Goal: Navigation & Orientation: Find specific page/section

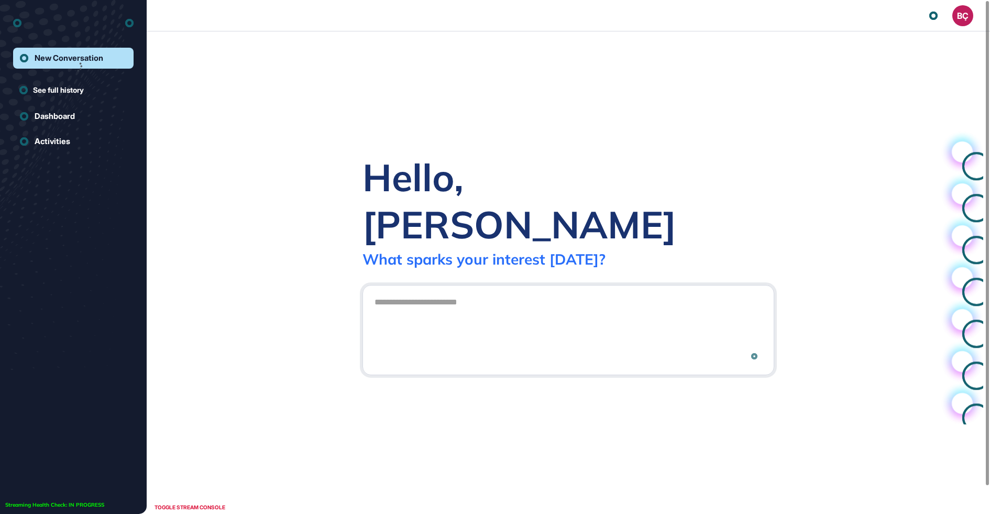
scroll to position [1, 1]
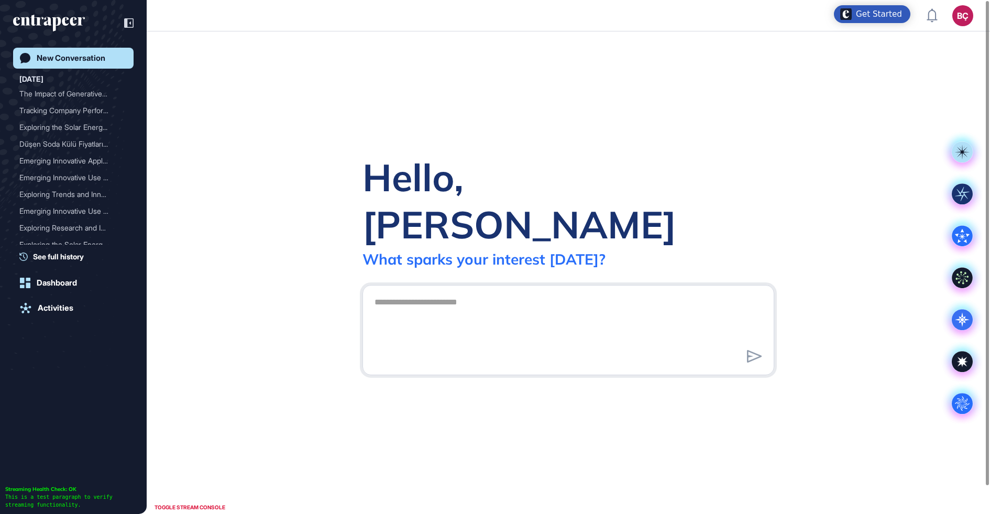
click at [957, 24] on button "BÇ Admin Dashboard Dashboard Profile My Content Request More Data" at bounding box center [963, 15] width 21 height 21
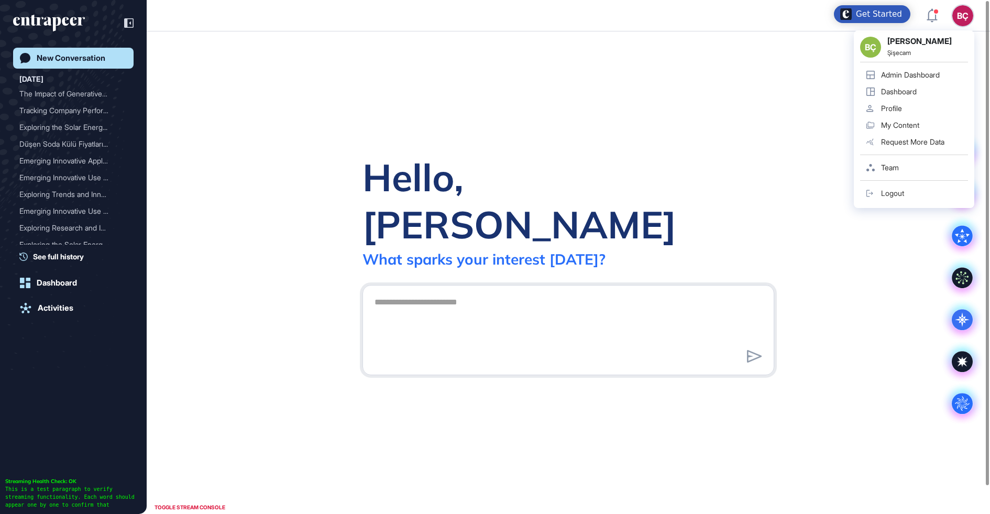
click at [961, 13] on div "BÇ" at bounding box center [963, 15] width 21 height 21
click at [900, 69] on link "Admin Dashboard" at bounding box center [914, 75] width 108 height 17
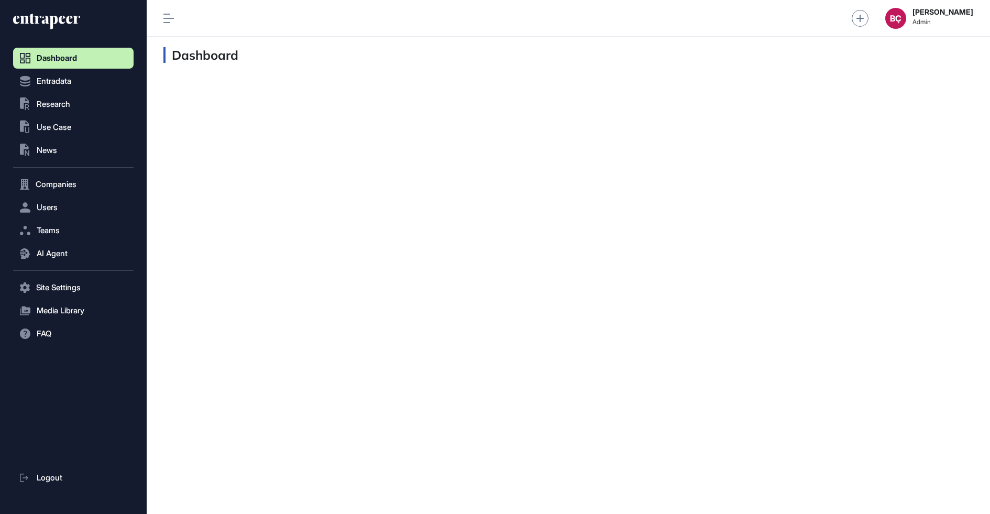
scroll to position [1, 1]
click at [54, 107] on span "Research" at bounding box center [54, 104] width 34 height 8
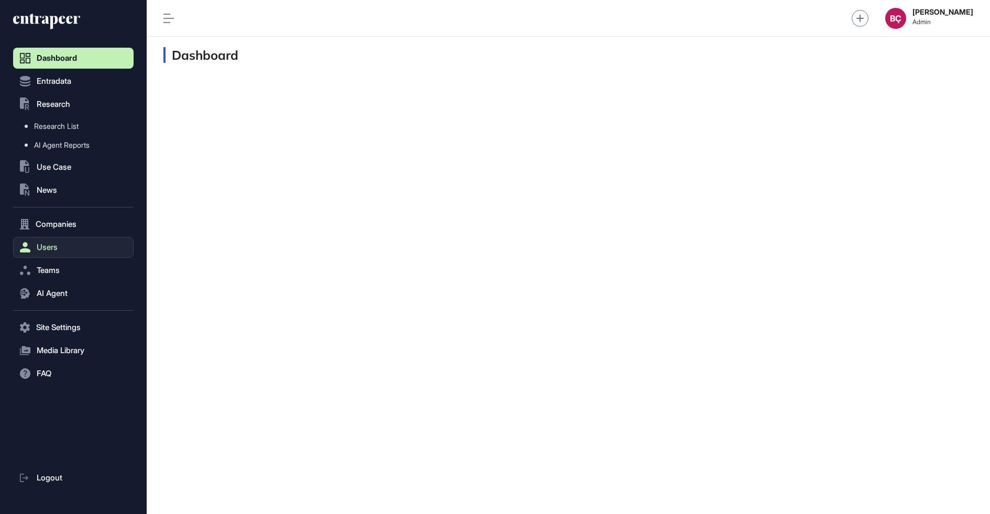
click at [40, 243] on span "Users" at bounding box center [47, 247] width 21 height 8
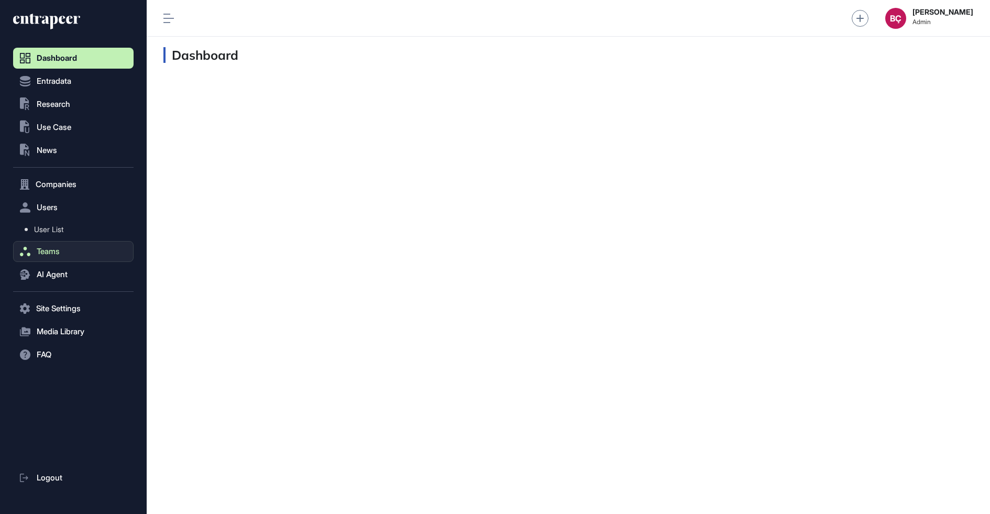
click at [53, 243] on button "Teams" at bounding box center [73, 251] width 121 height 21
click at [74, 253] on link "Team List" at bounding box center [75, 252] width 115 height 19
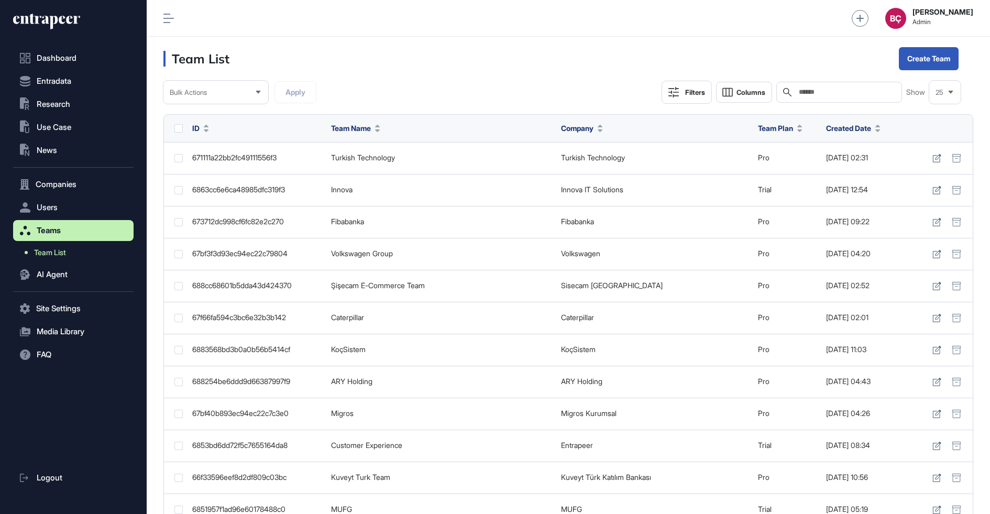
scroll to position [514, 844]
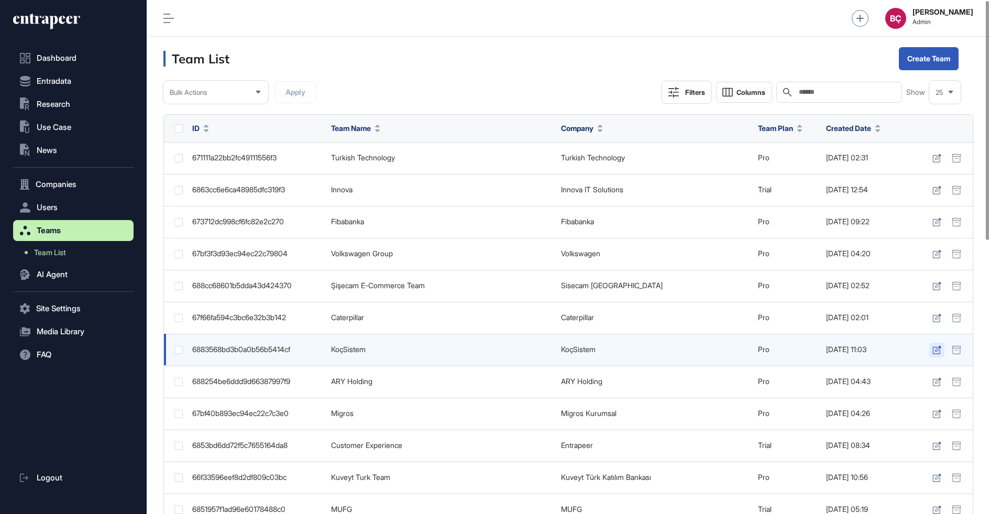
click at [938, 346] on icon at bounding box center [937, 350] width 9 height 8
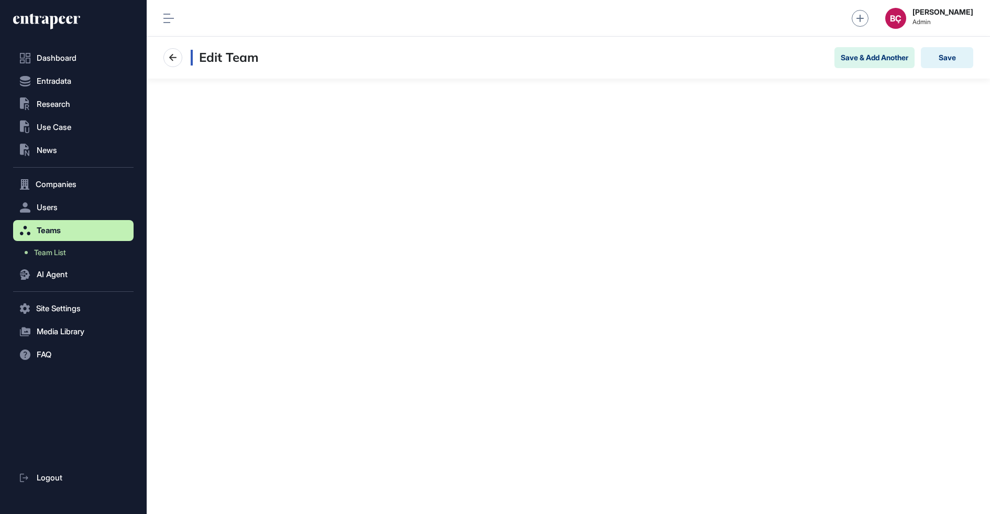
scroll to position [513, 844]
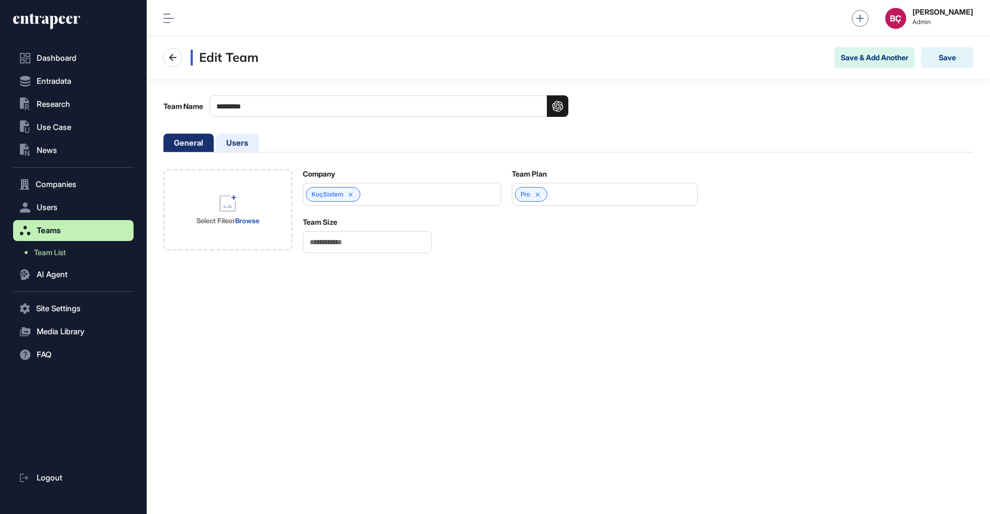
click at [245, 144] on li "Users" at bounding box center [237, 143] width 43 height 18
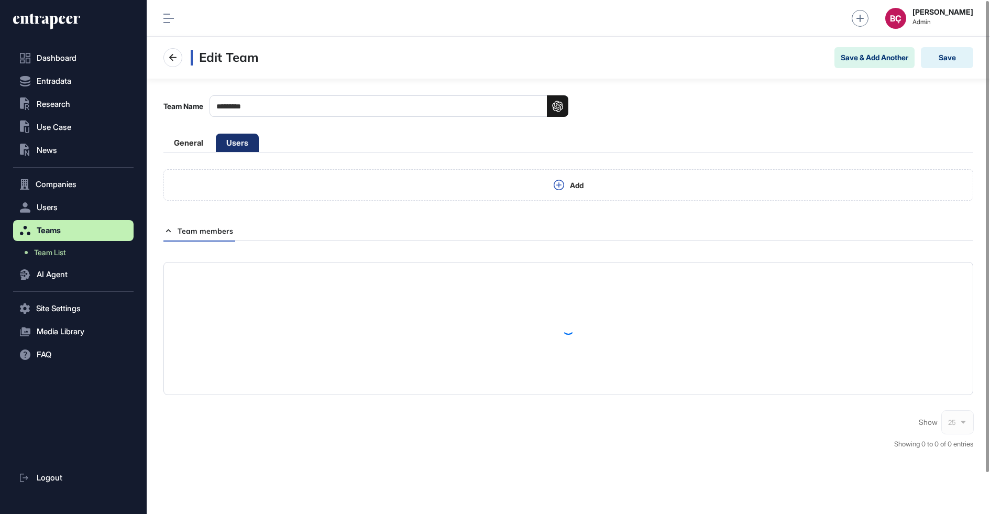
scroll to position [514, 844]
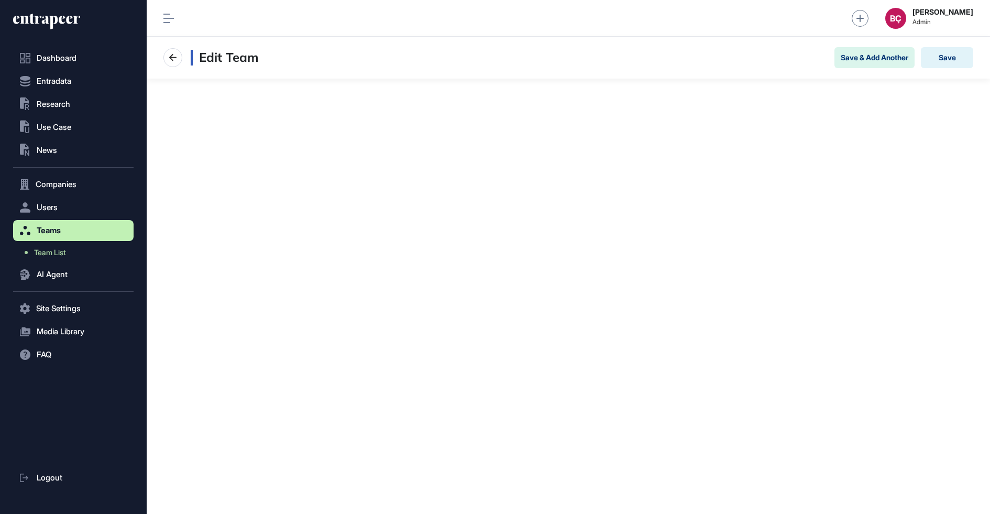
scroll to position [1, 1]
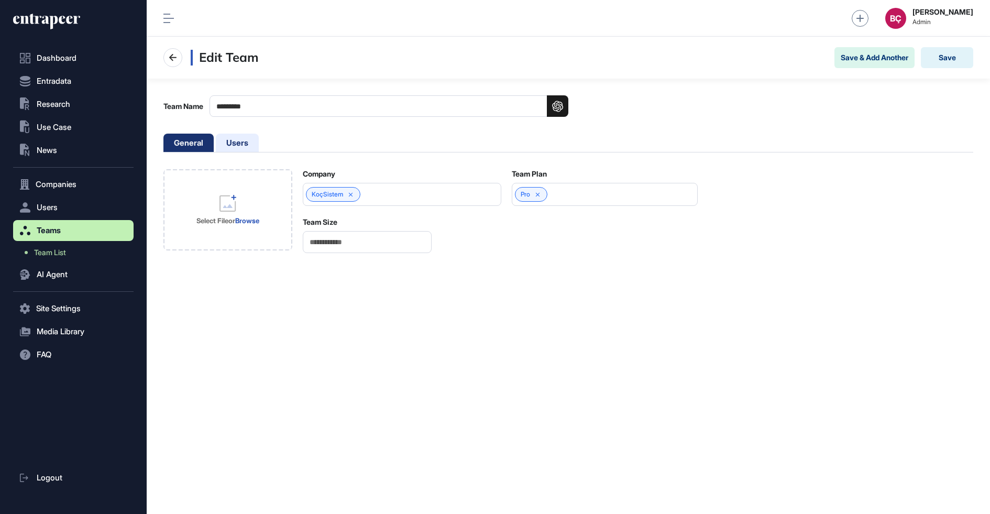
click at [233, 145] on li "Users" at bounding box center [237, 143] width 43 height 18
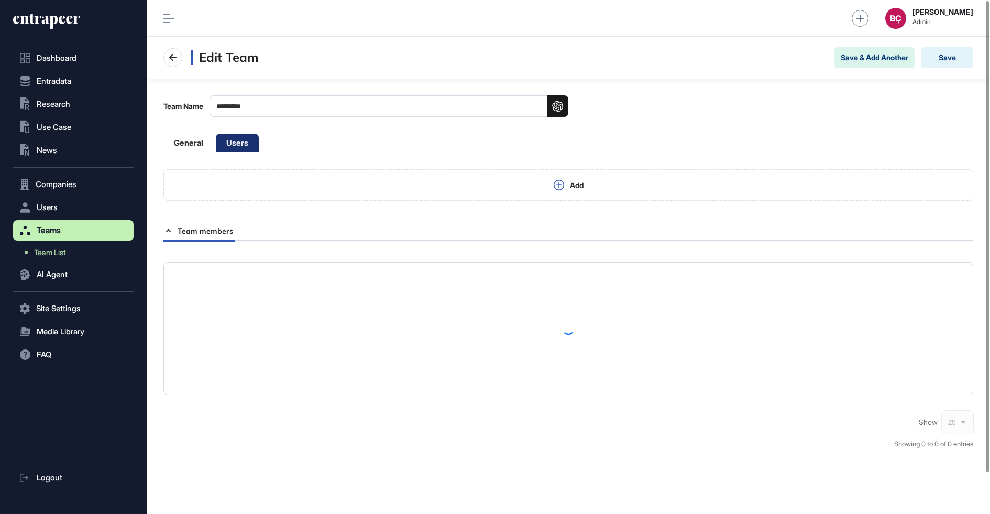
scroll to position [514, 844]
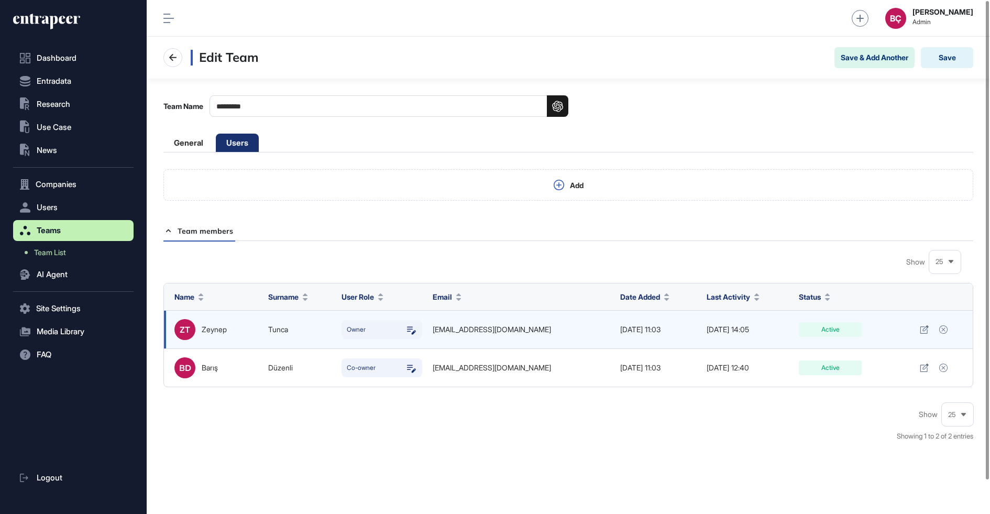
drag, startPoint x: 537, startPoint y: 375, endPoint x: 420, endPoint y: 327, distance: 126.2
click at [420, 327] on tbody "ZT [PERSON_NAME] Owner [EMAIL_ADDRESS][DOMAIN_NAME] [DATE] 11:03 [DATE] 14:05 A…" at bounding box center [568, 349] width 809 height 76
copy tbody "[EMAIL_ADDRESS][DOMAIN_NAME] [DATE] 11:03 [DATE] 14:05 Active [PERSON_NAME] Düz…"
